Goal: Find specific page/section: Find specific page/section

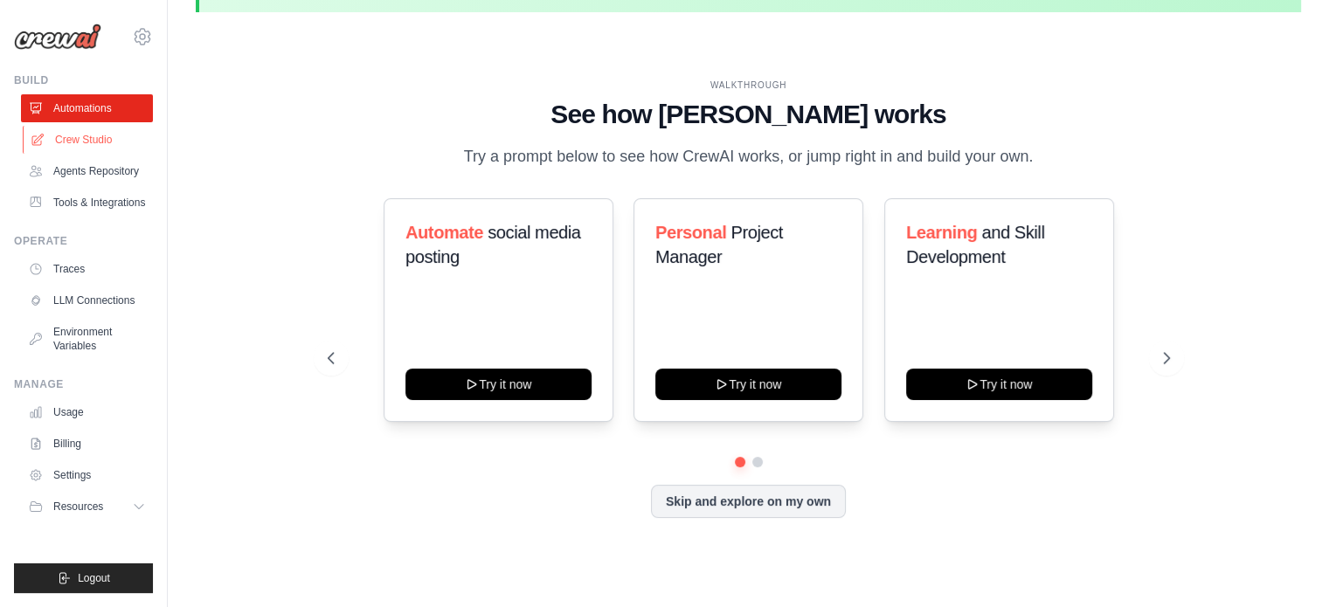
click at [89, 137] on link "Crew Studio" at bounding box center [89, 140] width 132 height 28
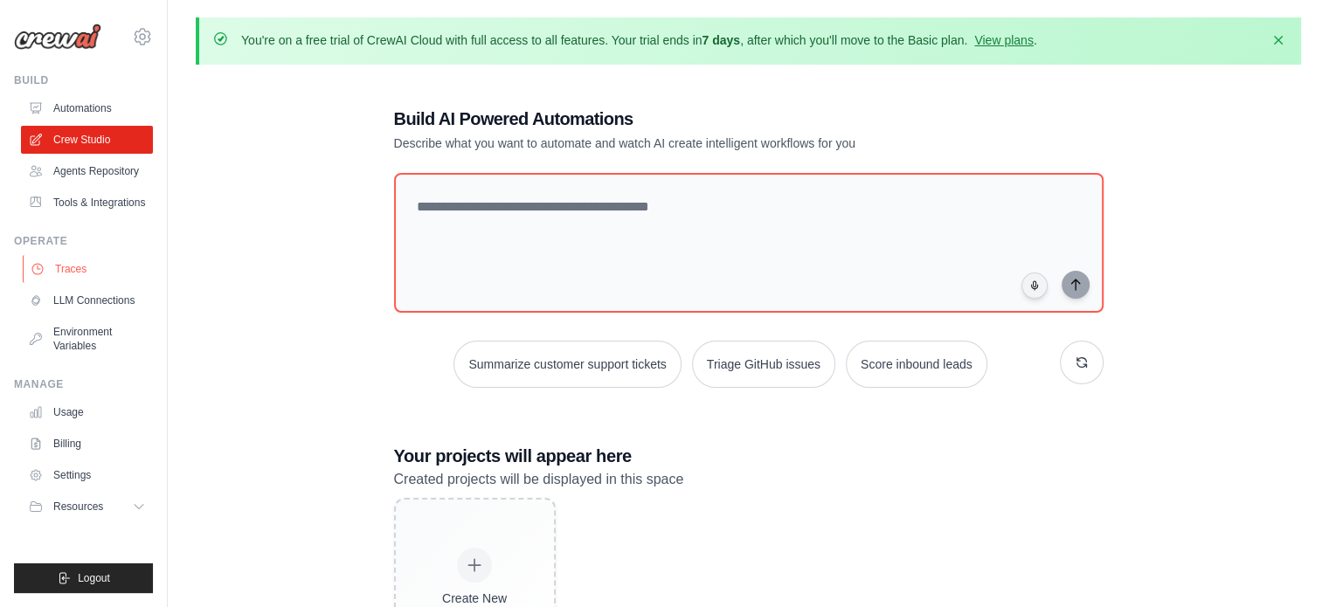
click at [84, 272] on link "Traces" at bounding box center [89, 269] width 132 height 28
